Goal: Information Seeking & Learning: Learn about a topic

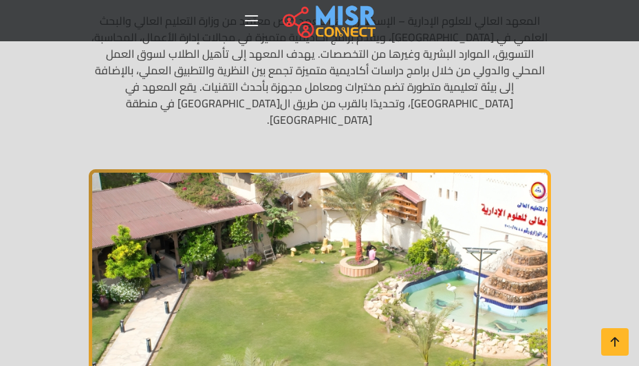
scroll to position [206, 0]
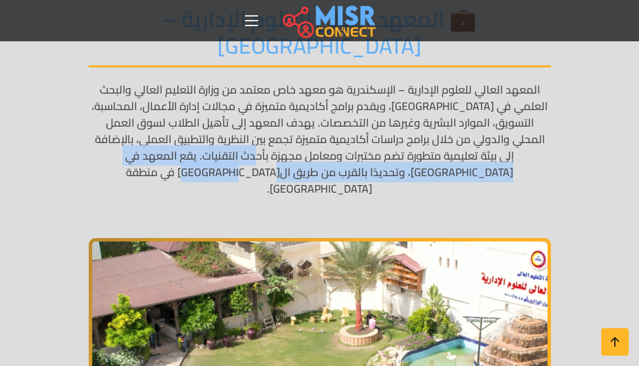
drag, startPoint x: 334, startPoint y: 113, endPoint x: 147, endPoint y: 122, distance: 186.6
click at [147, 122] on p "المعهد العالي للعلوم الإدارية – الإسكندرية هو معهد خاص معتمد من وزارة التعليم ا…" at bounding box center [320, 139] width 462 height 116
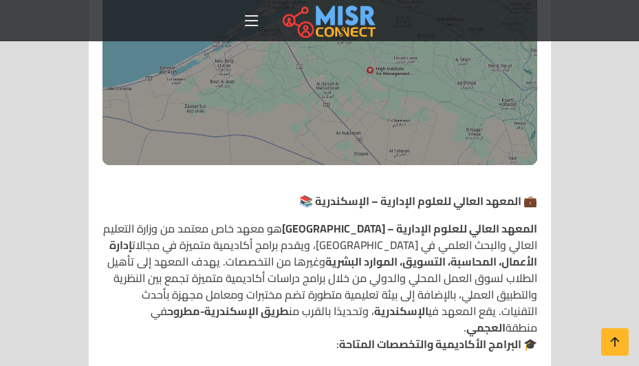
scroll to position [1238, 0]
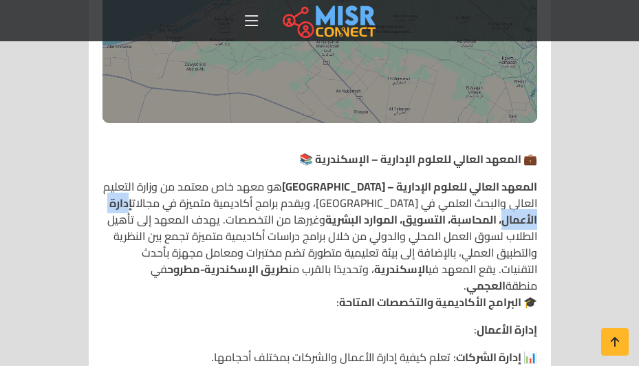
drag, startPoint x: 178, startPoint y: 122, endPoint x: 236, endPoint y: 124, distance: 57.8
click at [236, 193] on strong "إدارة الأعمال، المحاسبة، التسويق، الموارد البشرية" at bounding box center [323, 211] width 428 height 37
drag, startPoint x: 127, startPoint y: 124, endPoint x: 197, endPoint y: 124, distance: 70.1
click at [173, 193] on strong "إدارة الأعمال، المحاسبة، التسويق، الموارد البشرية" at bounding box center [323, 211] width 428 height 37
drag, startPoint x: 493, startPoint y: 144, endPoint x: 536, endPoint y: 144, distance: 43.3
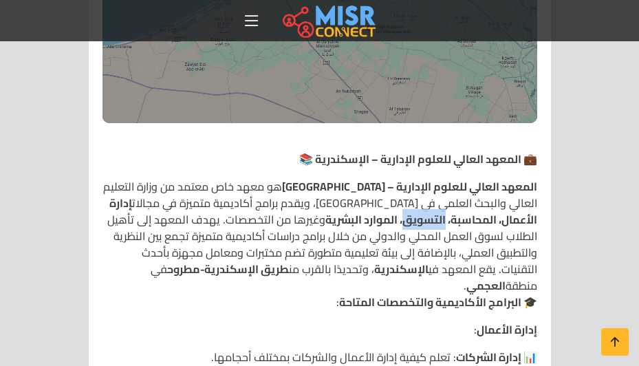
click at [536, 193] on strong "إدارة الأعمال، المحاسبة، التسويق، الموارد البشرية" at bounding box center [323, 211] width 428 height 37
drag, startPoint x: 417, startPoint y: 144, endPoint x: 491, endPoint y: 143, distance: 74.3
click at [491, 193] on strong "إدارة الأعمال، المحاسبة، التسويق، الموارد البشرية" at bounding box center [323, 211] width 428 height 37
click at [411, 178] on p "المعهد العالي للعلوم الإدارية – الإسكندرية هو معهد خاص معتمد من وزارة التعليم ا…" at bounding box center [319, 236] width 435 height 116
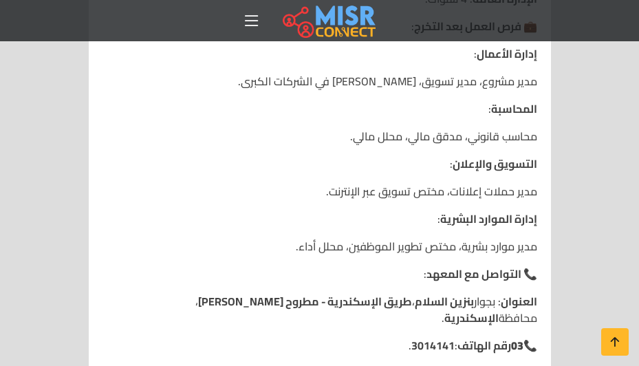
scroll to position [2613, 0]
